Goal: Answer question/provide support

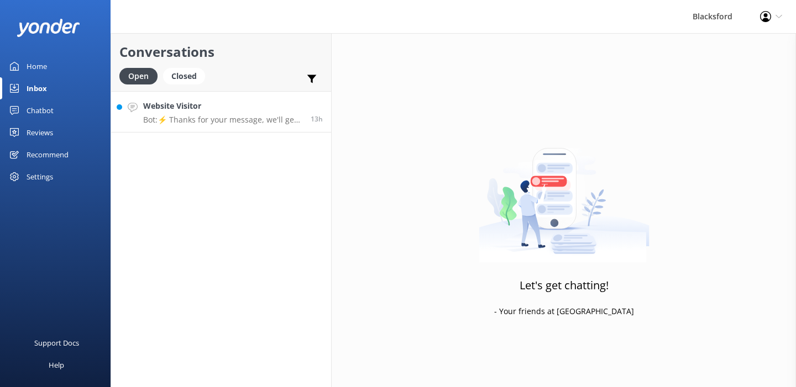
click at [236, 99] on link "Website Visitor Bot: ⚡ Thanks for your message, we'll get back to you as soon a…" at bounding box center [221, 111] width 220 height 41
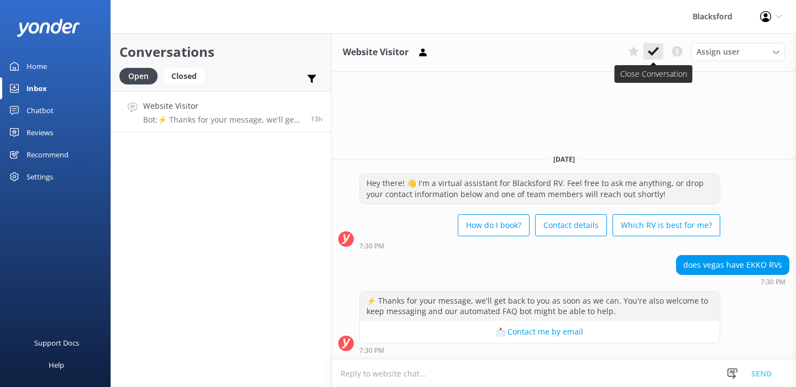
click at [658, 50] on button at bounding box center [653, 51] width 20 height 17
